Goal: Task Accomplishment & Management: Complete application form

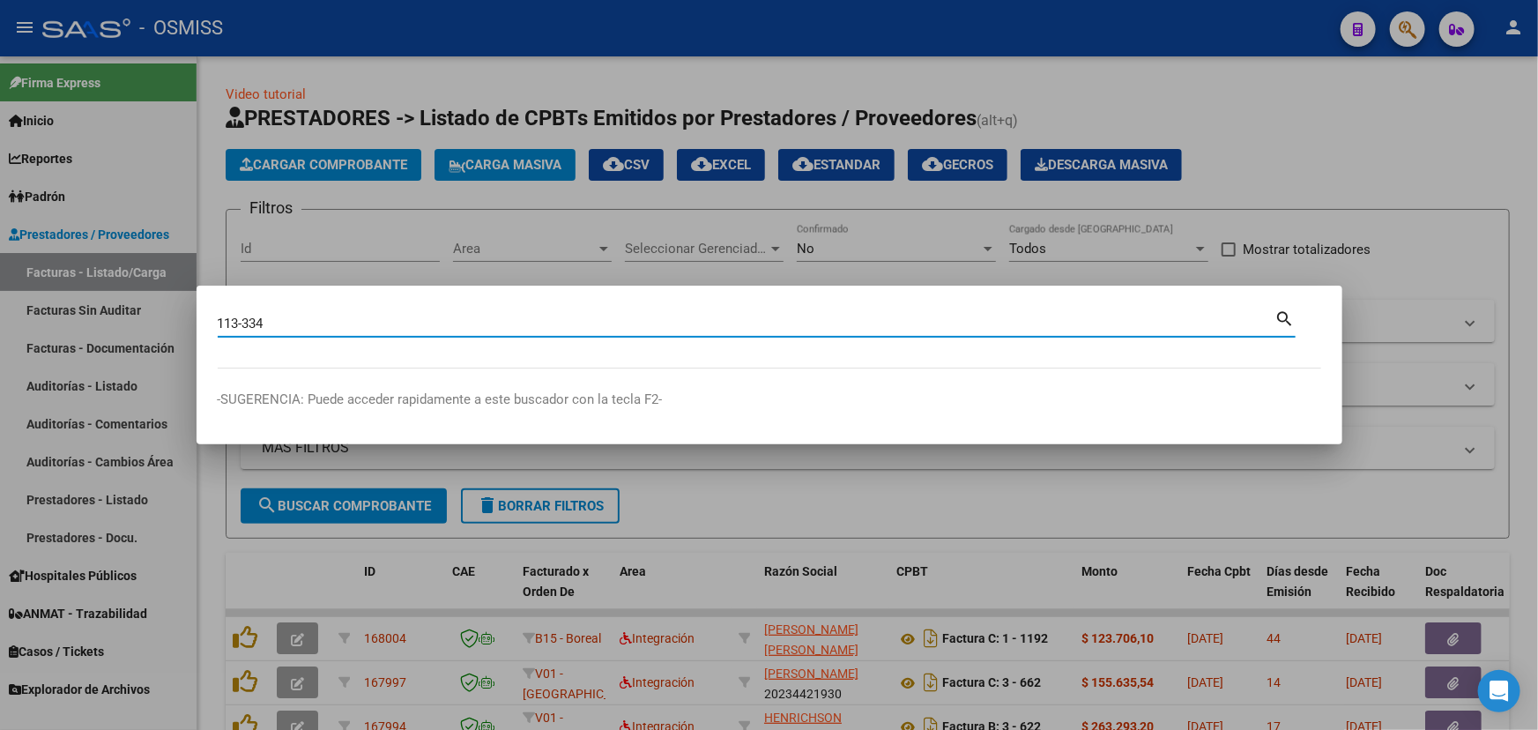
type input "113-334"
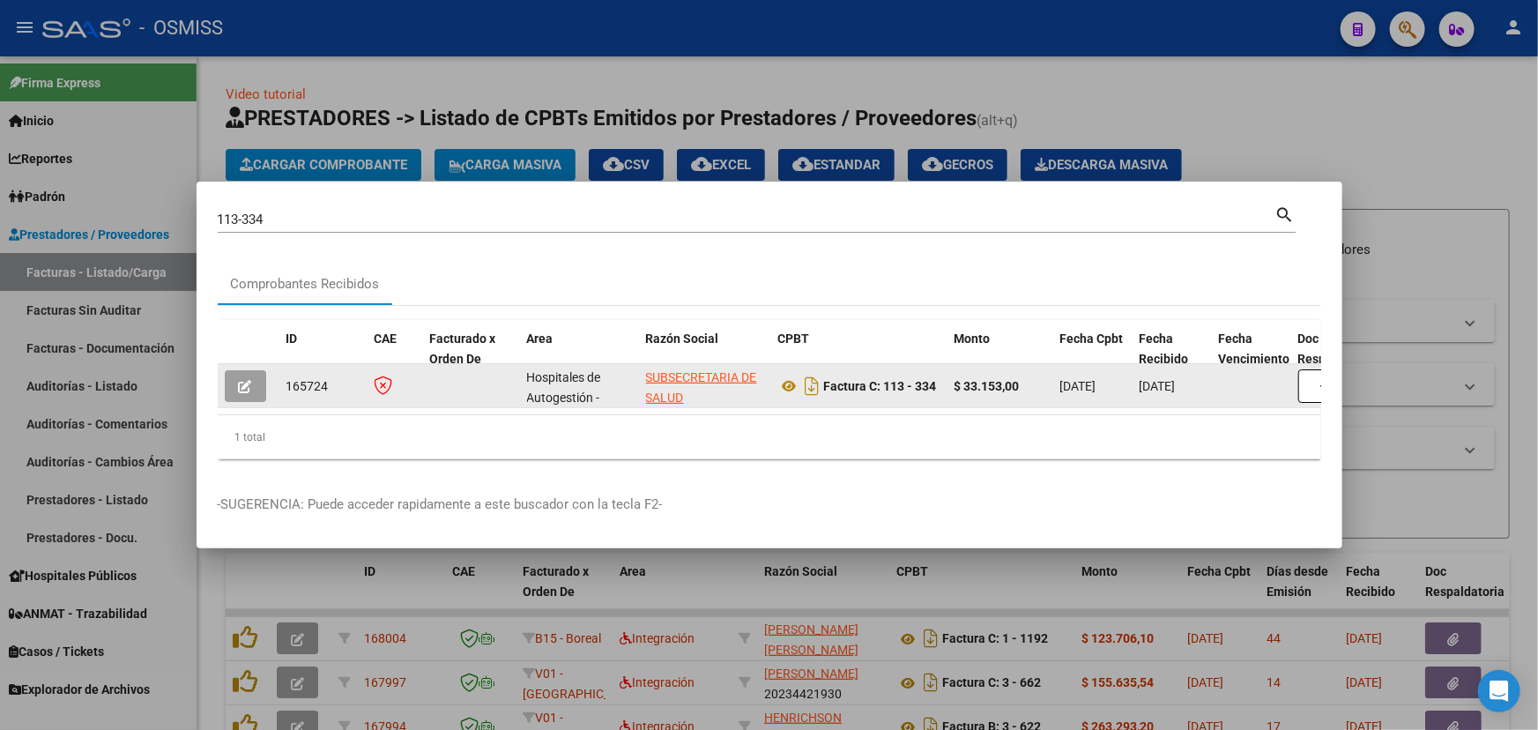
click at [248, 380] on icon "button" at bounding box center [245, 386] width 13 height 13
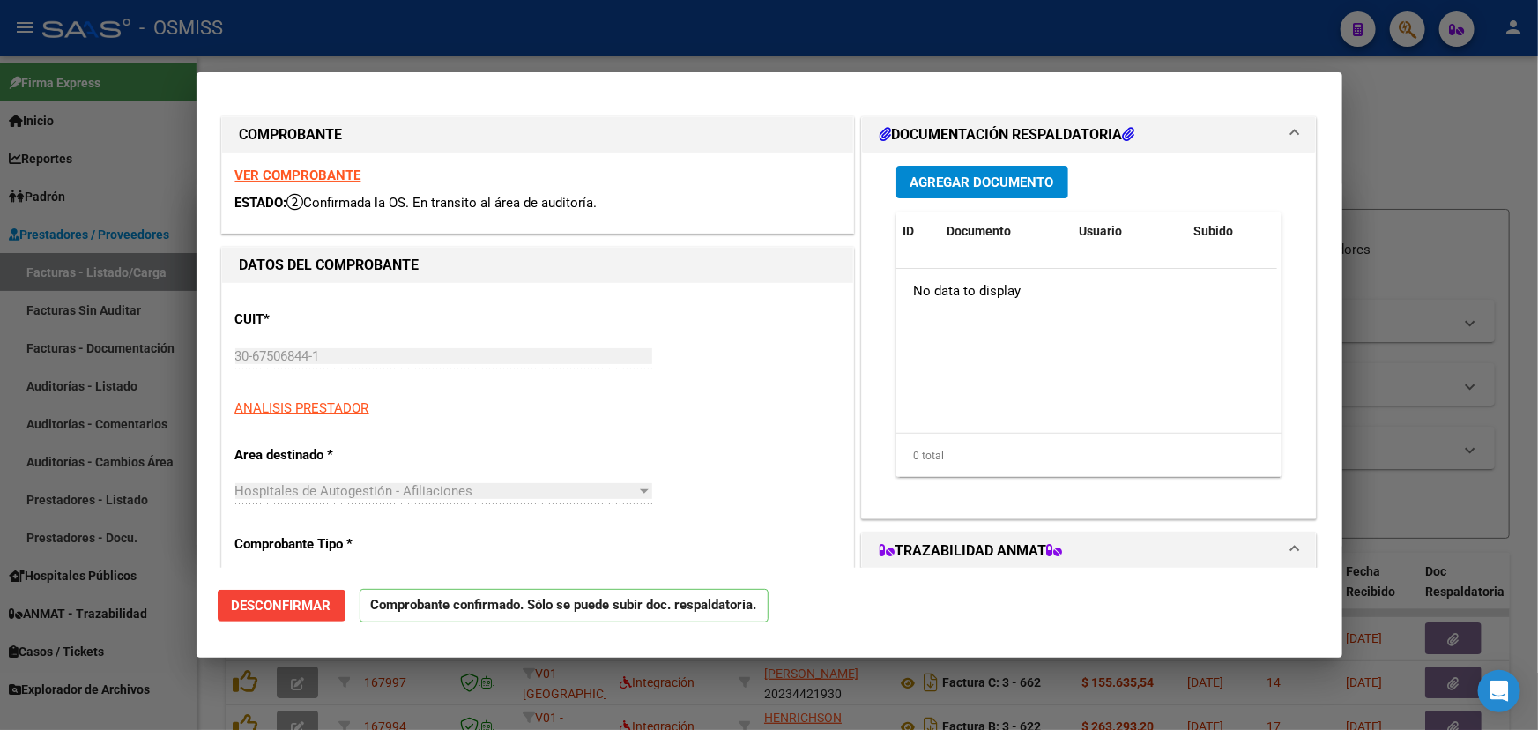
type input "[DATE]"
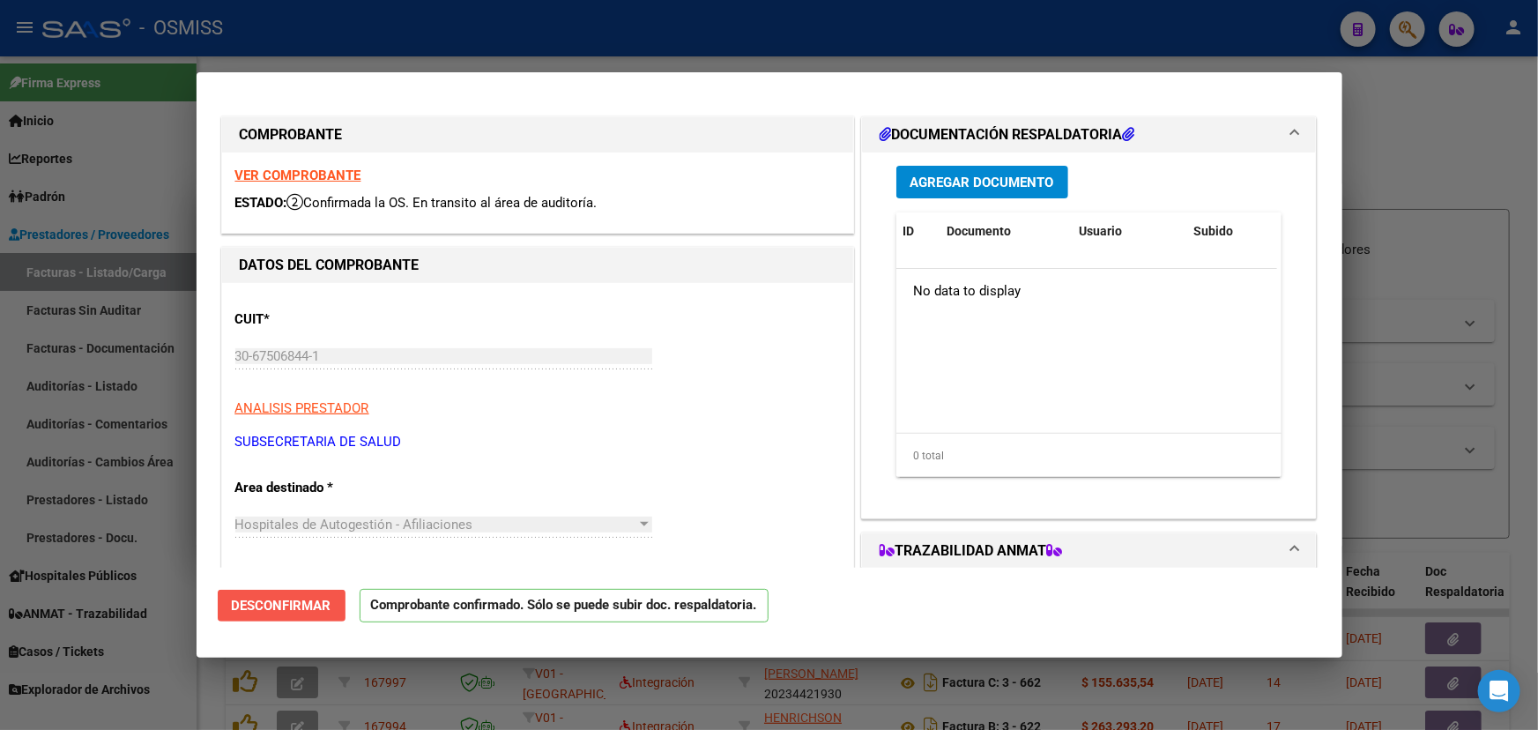
click at [269, 601] on span "Desconfirmar" at bounding box center [282, 606] width 100 height 16
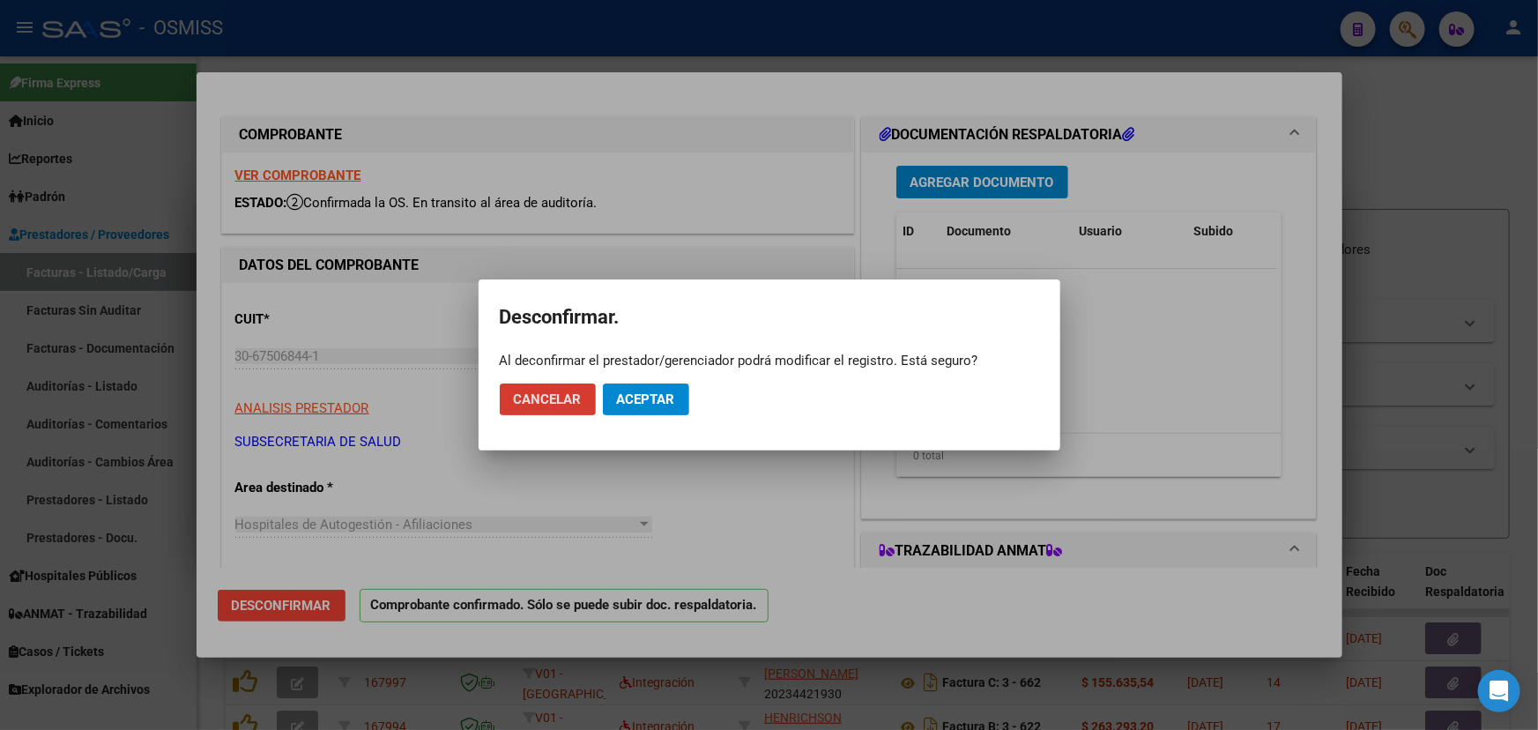
click at [641, 398] on span "Aceptar" at bounding box center [646, 399] width 58 height 16
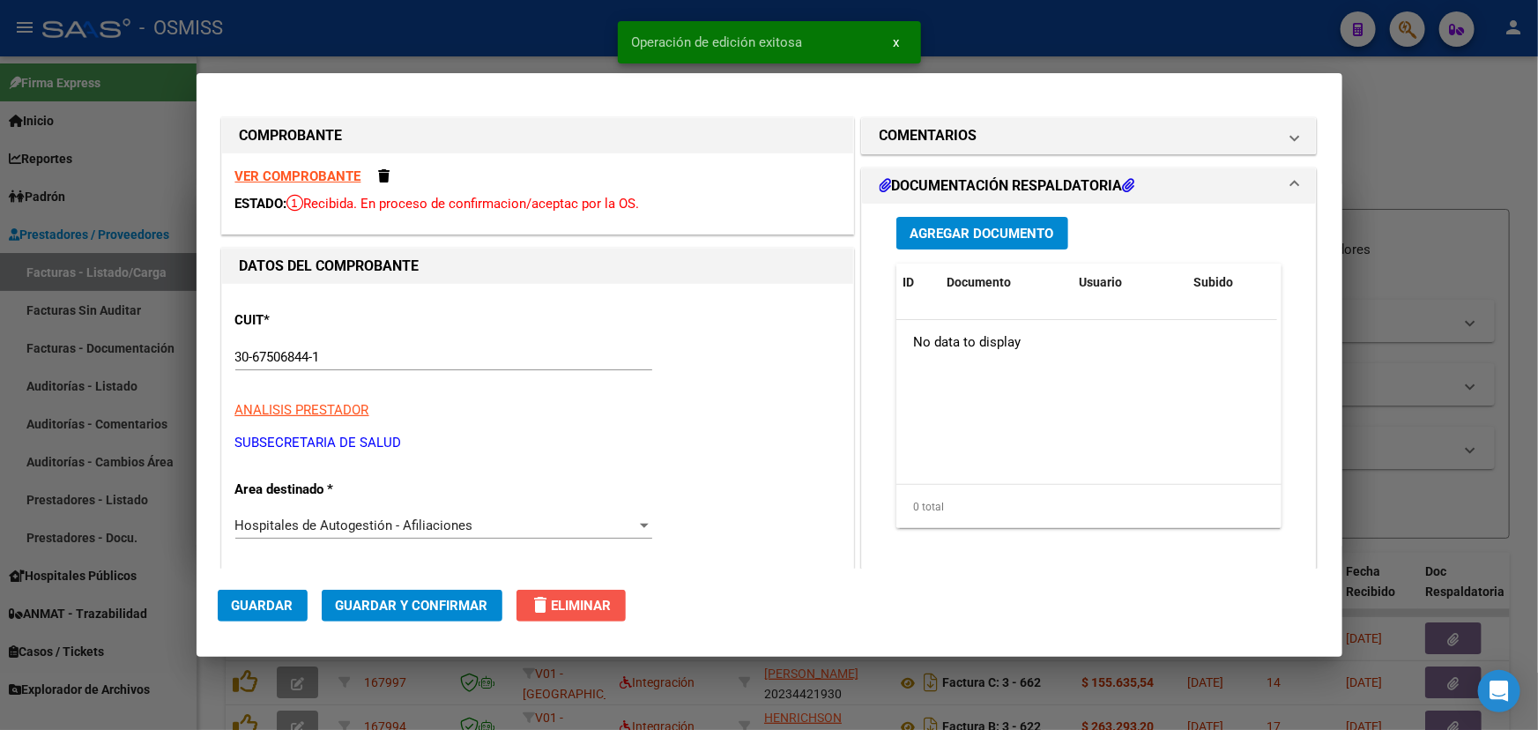
click at [563, 604] on span "delete Eliminar" at bounding box center [571, 606] width 81 height 16
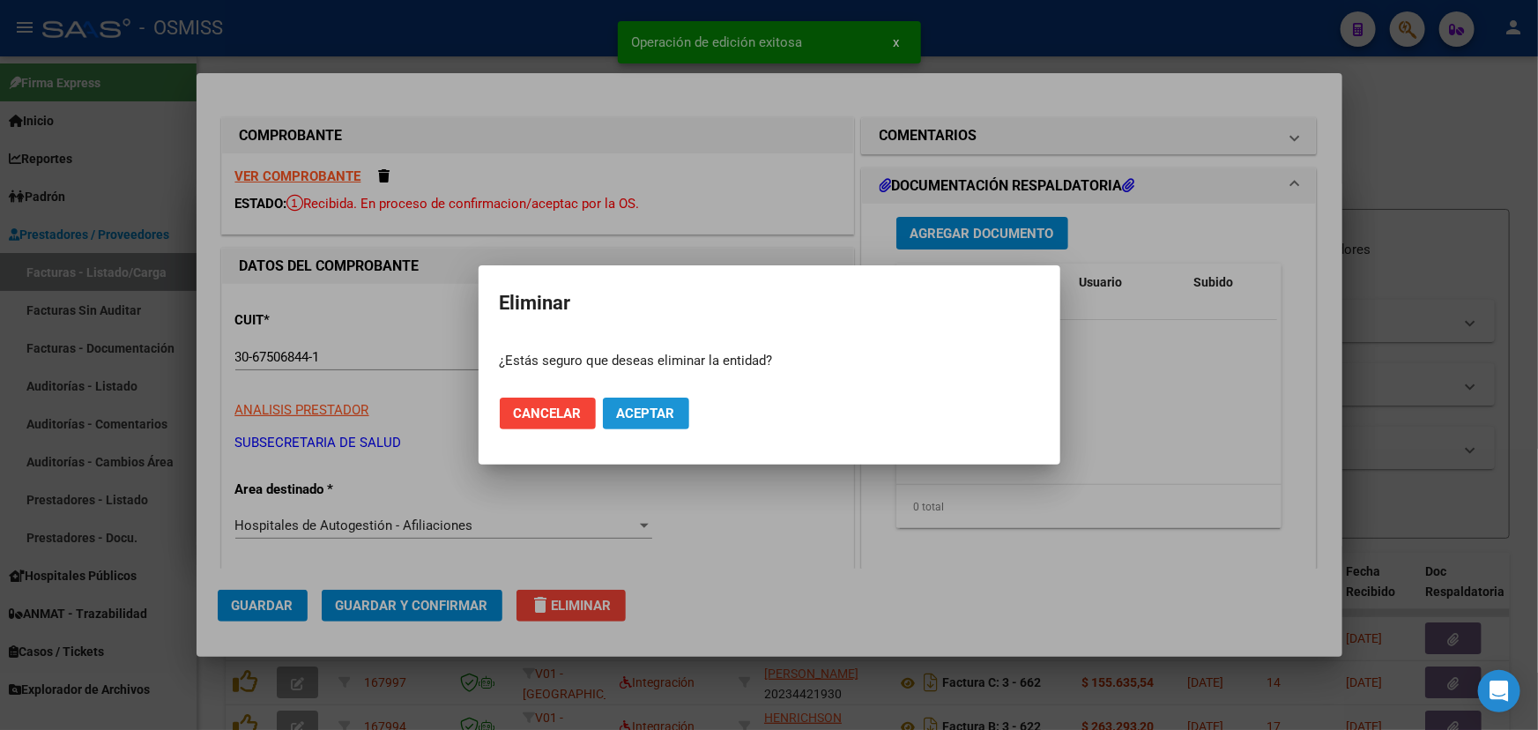
click at [630, 422] on button "Aceptar" at bounding box center [646, 414] width 86 height 32
type input "$ 0,00"
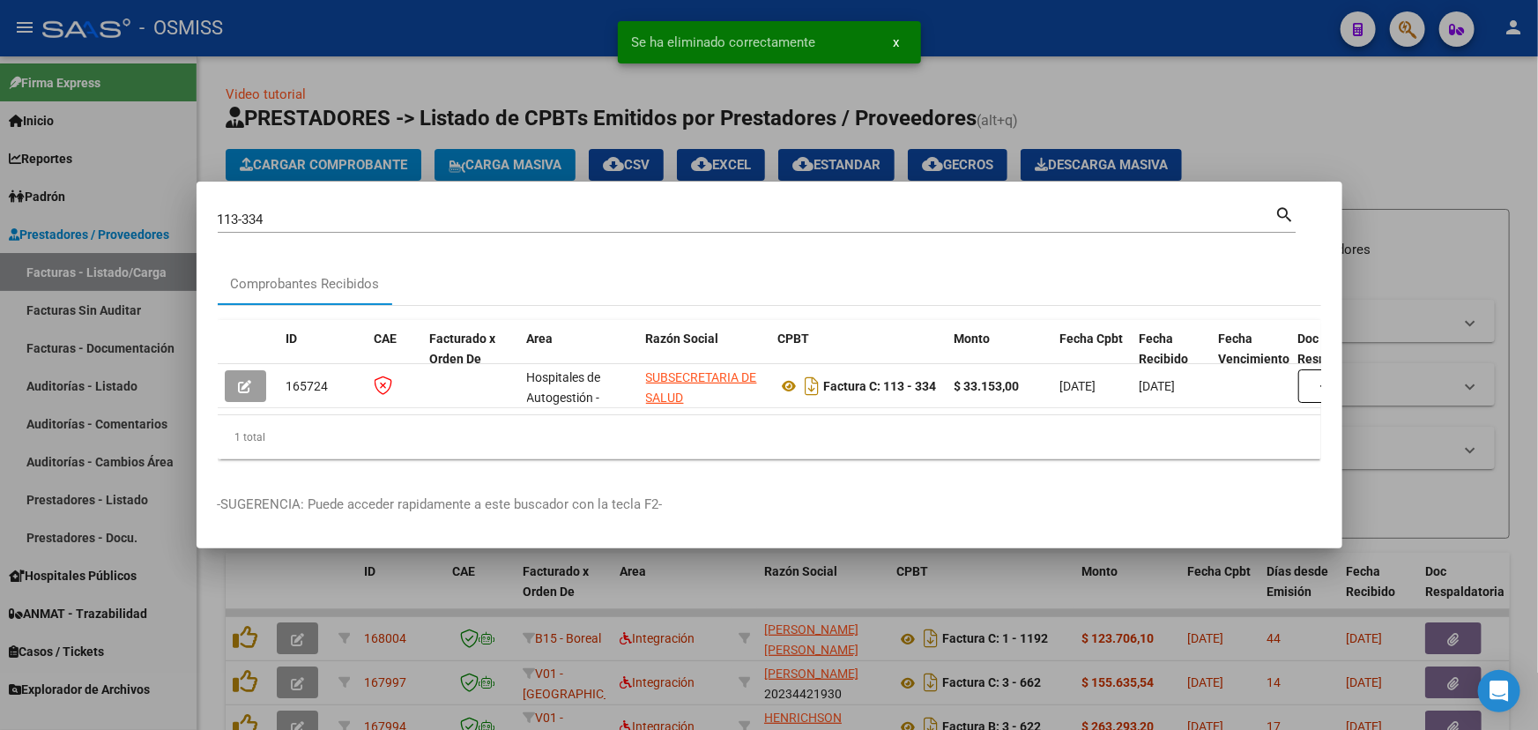
click at [1397, 150] on div at bounding box center [769, 365] width 1538 height 730
